Goal: Navigation & Orientation: Find specific page/section

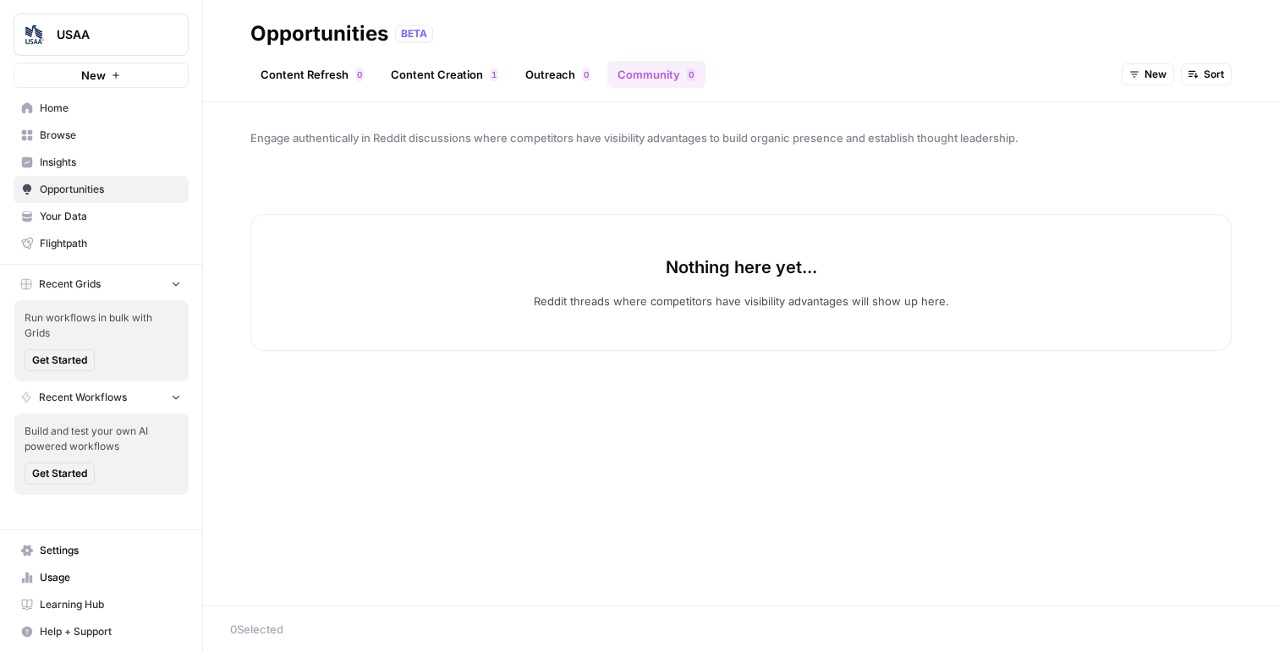
click at [305, 73] on link "Content Refresh 0" at bounding box center [311, 74] width 123 height 27
click at [433, 75] on link "Content Creation 1" at bounding box center [445, 74] width 128 height 27
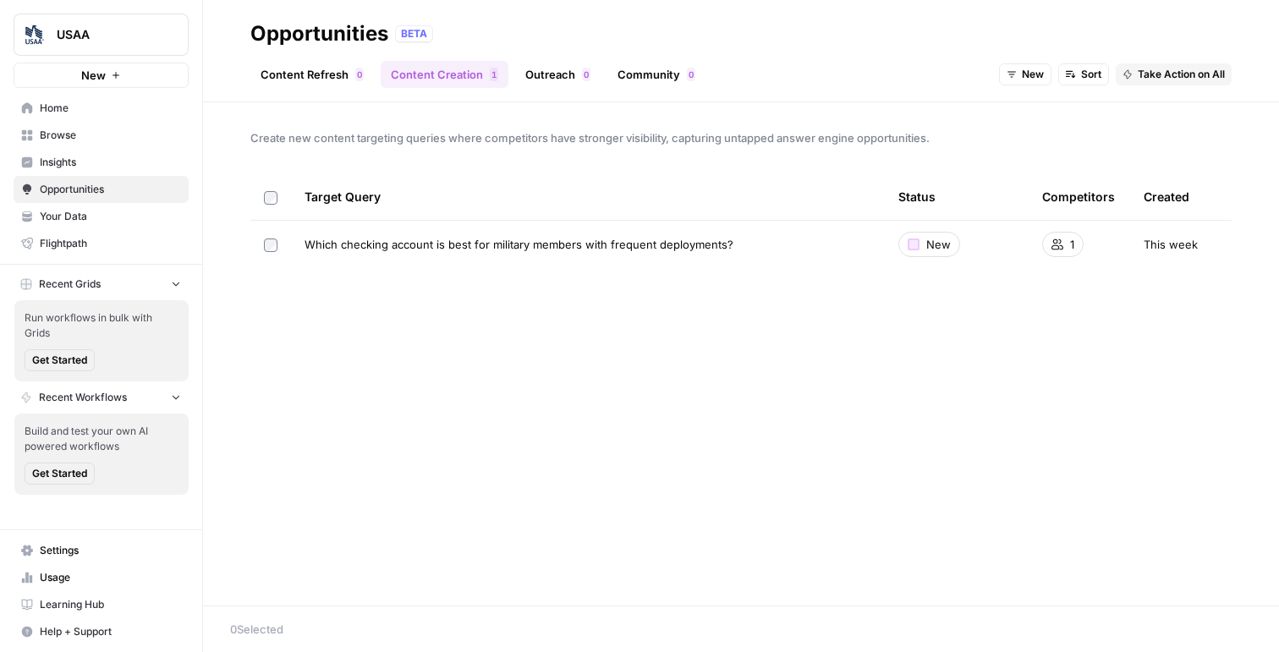
click at [532, 77] on link "Outreach 0" at bounding box center [557, 74] width 85 height 27
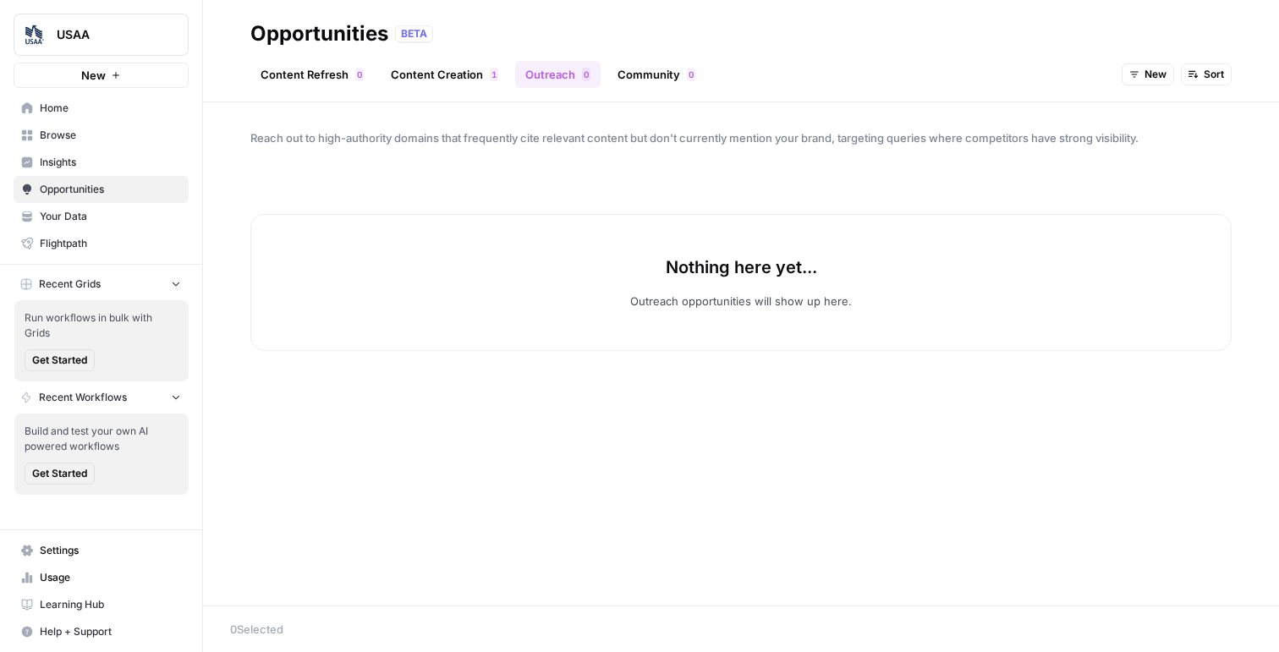
click at [661, 68] on link "Community 0" at bounding box center [656, 74] width 98 height 27
